Goal: Communication & Community: Connect with others

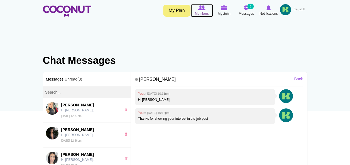
click at [204, 7] on img at bounding box center [201, 7] width 7 height 5
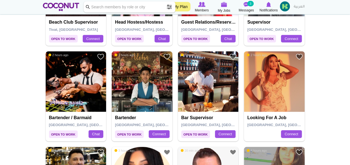
scroll to position [644, 0]
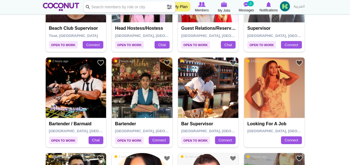
click at [281, 89] on img at bounding box center [274, 88] width 61 height 61
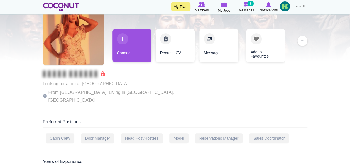
scroll to position [21, 0]
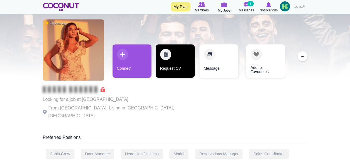
click at [181, 60] on link "Request CV" at bounding box center [174, 60] width 39 height 33
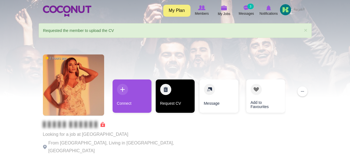
click at [166, 95] on link "Request CV" at bounding box center [174, 96] width 39 height 33
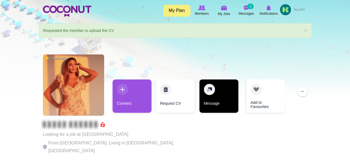
click at [209, 97] on link "Message" at bounding box center [218, 96] width 39 height 33
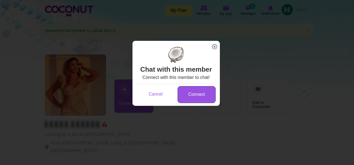
click at [199, 102] on link "Connect" at bounding box center [196, 94] width 38 height 17
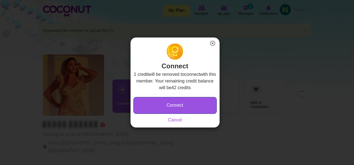
click at [190, 105] on button "Connect" at bounding box center [174, 105] width 83 height 17
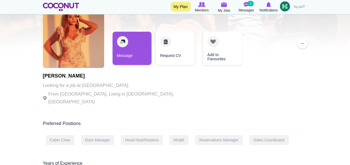
scroll to position [41, 0]
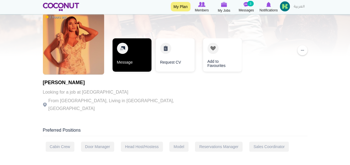
click at [143, 54] on link "Message" at bounding box center [131, 54] width 39 height 33
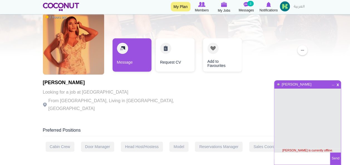
click at [296, 158] on textarea at bounding box center [302, 159] width 56 height 12
type textarea "Hi [PERSON_NAME]"
click at [333, 157] on button "Send" at bounding box center [335, 159] width 11 height 12
click at [287, 158] on textarea at bounding box center [302, 159] width 56 height 12
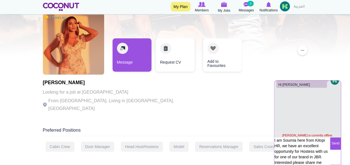
scroll to position [16, 0]
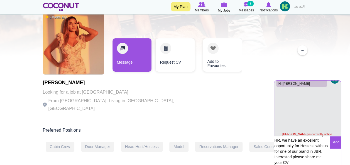
type textarea "I am Soumia here from Kitopi HR, we have an excellent opportunity for Hostess w…"
click at [334, 144] on button "Send" at bounding box center [335, 143] width 11 height 12
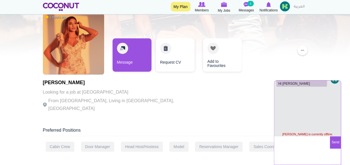
scroll to position [1, 0]
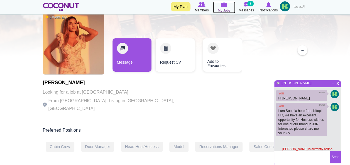
click at [221, 7] on img at bounding box center [224, 4] width 6 height 5
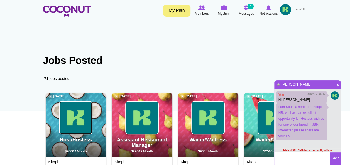
click at [77, 120] on img at bounding box center [76, 118] width 32 height 32
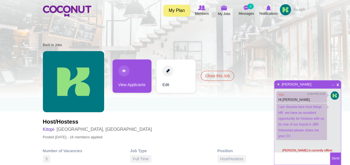
click at [137, 77] on link "View Applicants" at bounding box center [131, 76] width 39 height 33
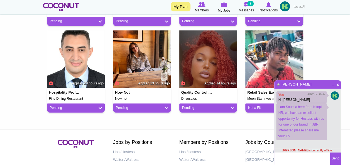
scroll to position [389, 0]
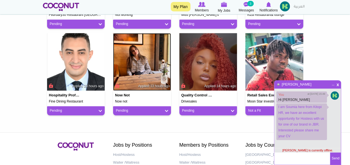
click at [128, 60] on img at bounding box center [142, 62] width 58 height 58
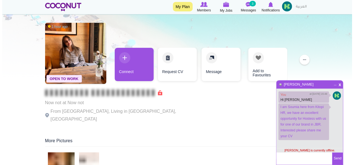
scroll to position [16, 0]
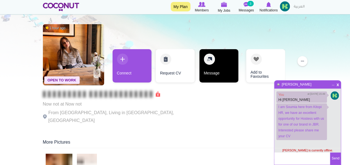
click at [211, 62] on link "Message" at bounding box center [218, 65] width 39 height 33
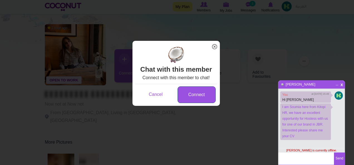
click at [197, 100] on link "Connect" at bounding box center [196, 94] width 38 height 17
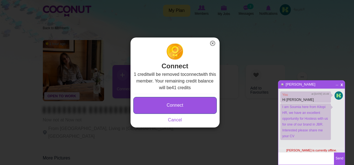
click at [177, 105] on button "Connect" at bounding box center [174, 105] width 83 height 17
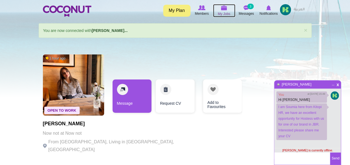
click at [220, 10] on icon at bounding box center [223, 8] width 21 height 6
